Goal: Task Accomplishment & Management: Complete application form

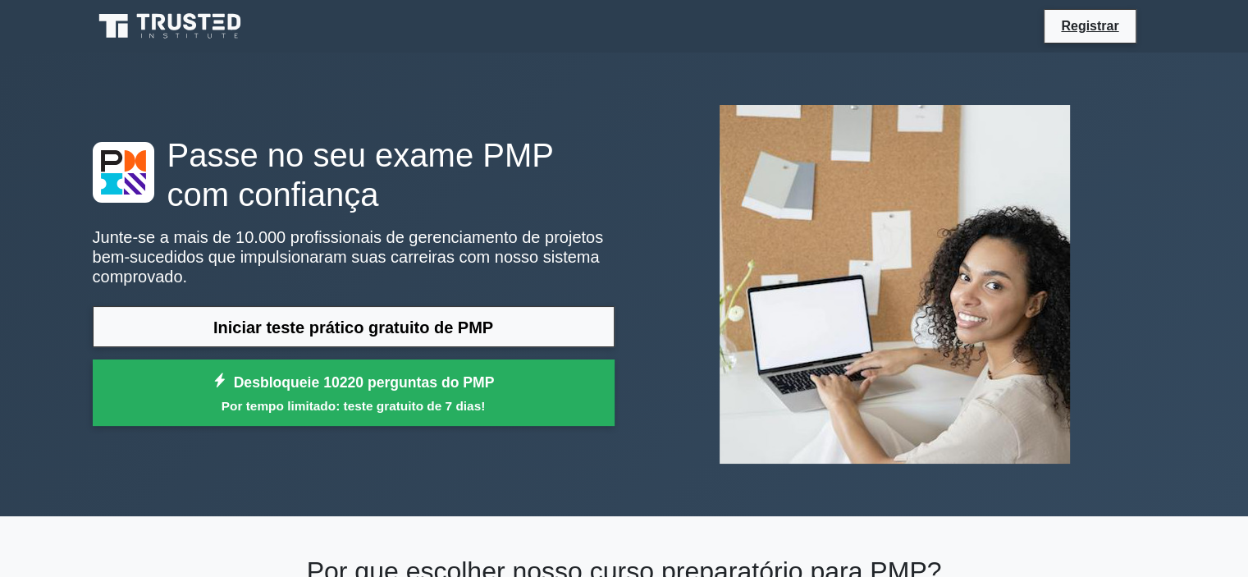
click at [541, 152] on font "Passe no seu exame PMP com confiança" at bounding box center [360, 175] width 387 height 76
click at [1081, 29] on font "Registrar" at bounding box center [1089, 26] width 57 height 14
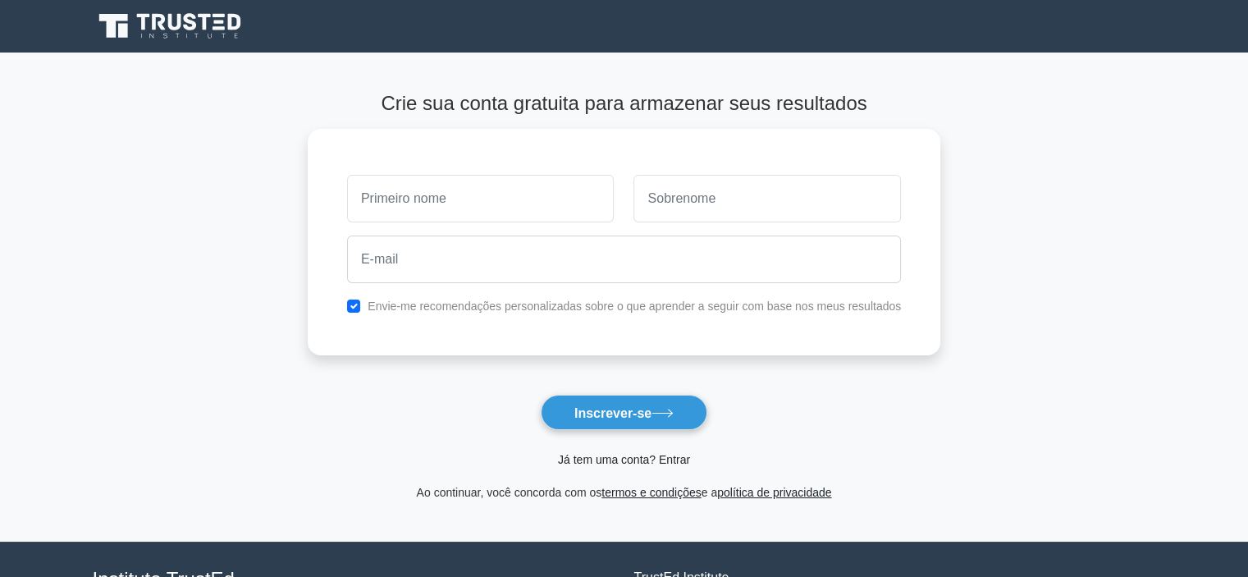
click at [603, 462] on font "Já tem uma conta? Entrar" at bounding box center [624, 459] width 132 height 13
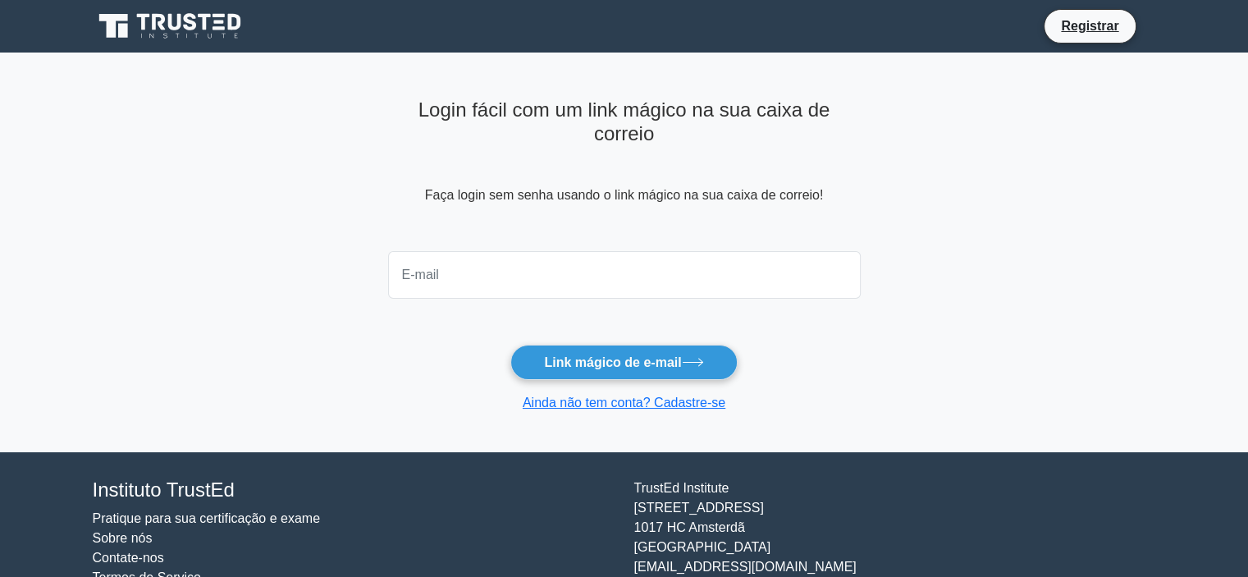
click at [497, 269] on input "email" at bounding box center [624, 275] width 473 height 48
type input "[EMAIL_ADDRESS][DOMAIN_NAME]"
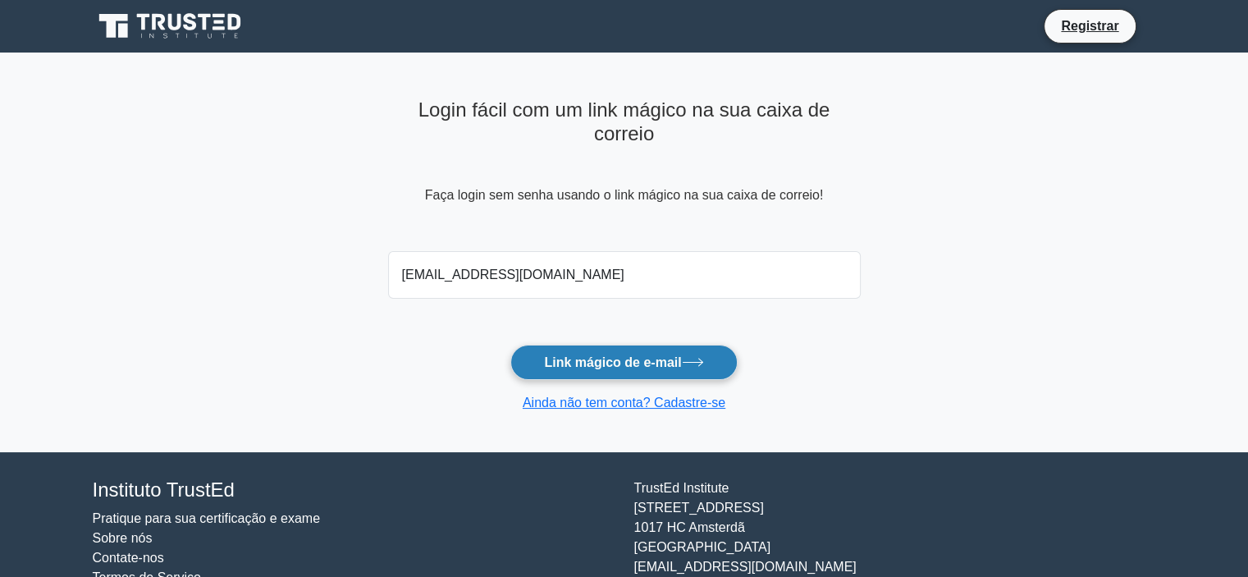
click at [566, 364] on font "Link mágico de e-mail" at bounding box center [612, 362] width 137 height 14
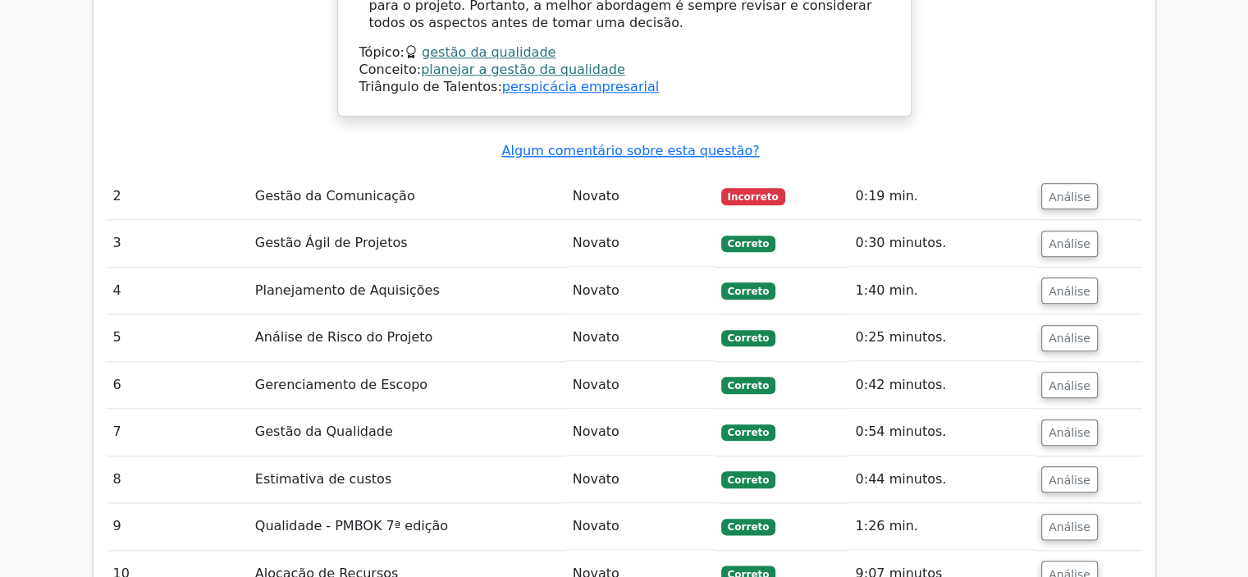
scroll to position [2183, 0]
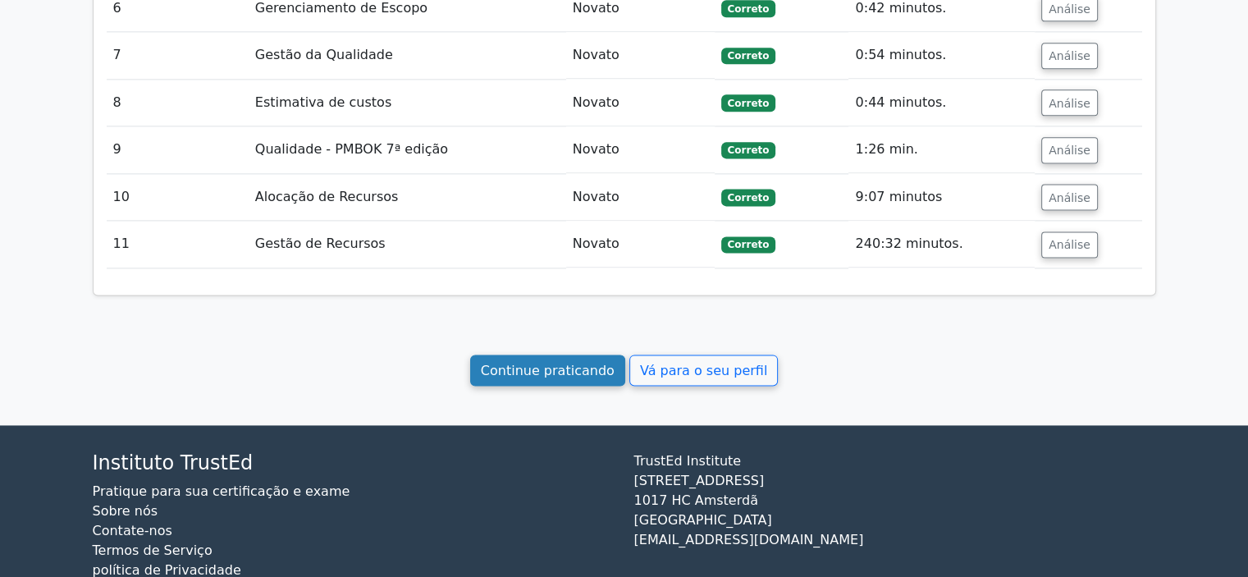
click at [509, 362] on font "Continue praticando" at bounding box center [548, 370] width 134 height 16
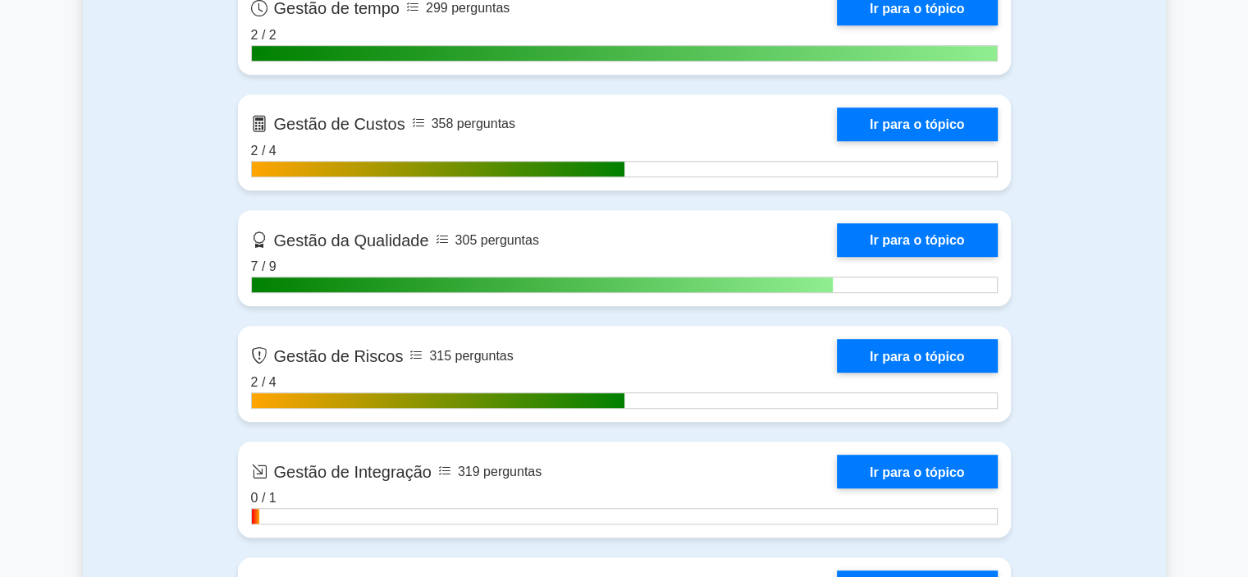
scroll to position [985, 0]
